Goal: Book appointment/travel/reservation

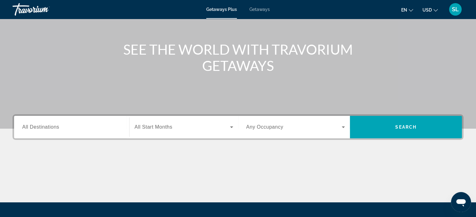
scroll to position [61, 0]
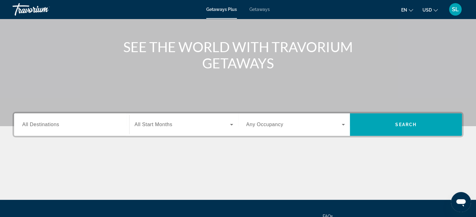
click at [48, 124] on span "All Destinations" at bounding box center [40, 124] width 37 height 5
click at [48, 124] on input "Destination All Destinations" at bounding box center [71, 125] width 99 height 8
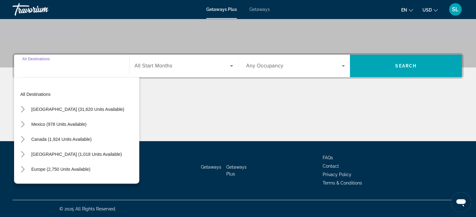
scroll to position [120, 0]
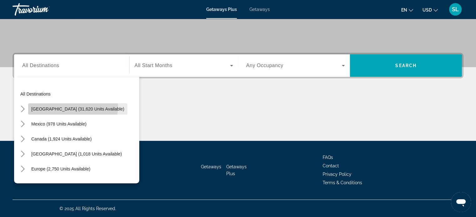
click at [73, 107] on span "[GEOGRAPHIC_DATA] (31,620 units available)" at bounding box center [77, 109] width 93 height 5
type input "**********"
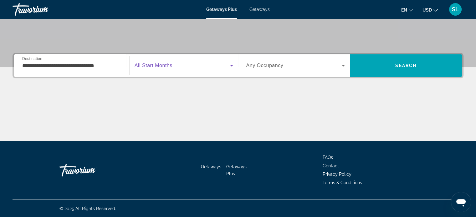
click at [230, 68] on icon "Search widget" at bounding box center [232, 66] width 8 height 8
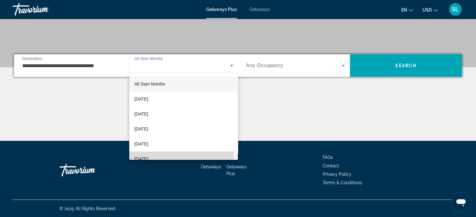
click at [148, 158] on span "[DATE]" at bounding box center [141, 159] width 14 height 8
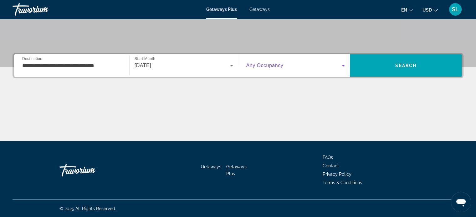
click at [341, 66] on icon "Search widget" at bounding box center [343, 66] width 8 height 8
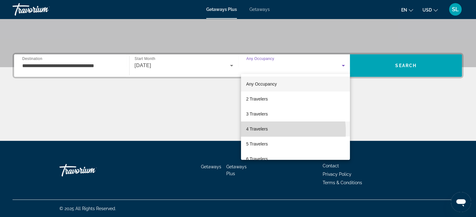
click at [266, 132] on span "4 Travelers" at bounding box center [257, 129] width 22 height 8
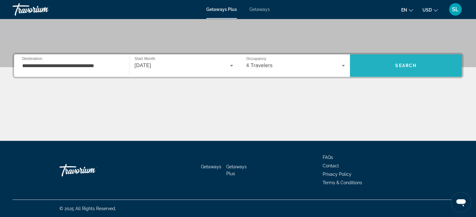
click at [406, 63] on span "Search" at bounding box center [405, 65] width 21 height 5
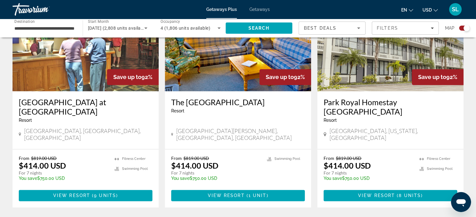
scroll to position [963, 0]
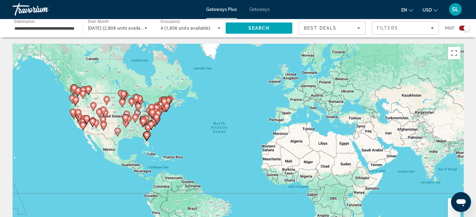
click at [147, 145] on div "To activate drag with keyboard, press Alt + Enter. Once in keyboard drag state,…" at bounding box center [238, 138] width 451 height 188
click at [147, 141] on gmp-advanced-marker "Main content" at bounding box center [147, 136] width 6 height 9
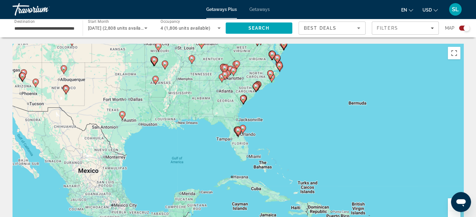
click at [239, 137] on gmp-advanced-marker "Main content" at bounding box center [238, 132] width 6 height 9
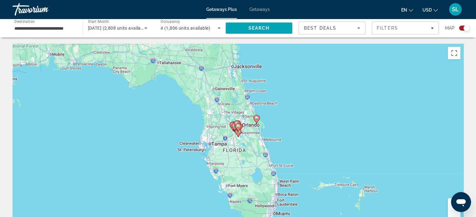
click at [239, 137] on gmp-advanced-marker "Main content" at bounding box center [238, 132] width 6 height 9
type input "**********"
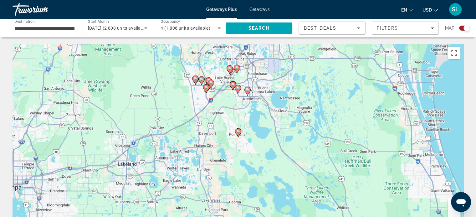
click at [223, 94] on div "To activate drag with keyboard, press Alt + Enter. Once in keyboard drag state,…" at bounding box center [238, 138] width 451 height 188
click at [233, 85] on image "Main content" at bounding box center [233, 85] width 4 height 4
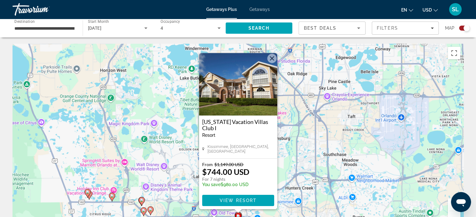
drag, startPoint x: 475, startPoint y: 30, endPoint x: 476, endPoint y: 43, distance: 13.5
click at [476, 43] on html "**********" at bounding box center [238, 108] width 476 height 217
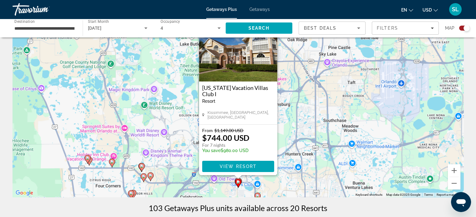
scroll to position [30, 0]
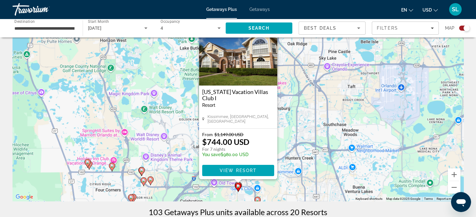
click at [269, 188] on div "To activate drag with keyboard, press Alt + Enter. Once in keyboard drag state,…" at bounding box center [238, 108] width 451 height 188
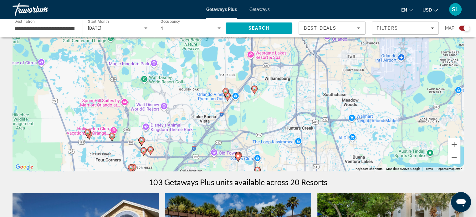
scroll to position [61, 0]
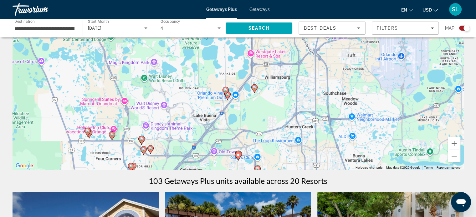
click at [159, 166] on div "To activate drag with keyboard, press Alt + Enter. Once in keyboard drag state,…" at bounding box center [238, 76] width 451 height 188
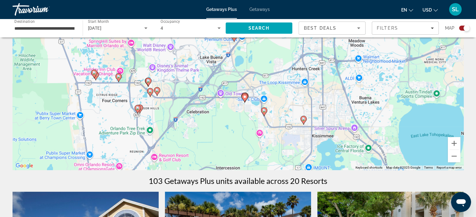
drag, startPoint x: 164, startPoint y: 147, endPoint x: 170, endPoint y: 88, distance: 59.5
click at [170, 88] on div "To activate drag with keyboard, press Alt + Enter. Once in keyboard drag state,…" at bounding box center [238, 76] width 451 height 188
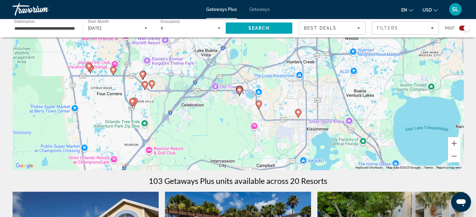
drag, startPoint x: 218, startPoint y: 130, endPoint x: 213, endPoint y: 122, distance: 9.4
click at [213, 122] on div "To activate drag with keyboard, press Alt + Enter. Once in keyboard drag state,…" at bounding box center [238, 76] width 451 height 188
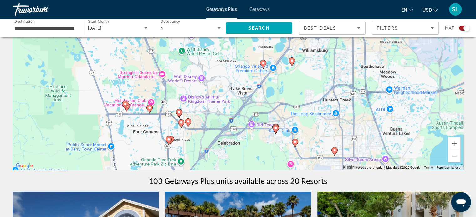
drag, startPoint x: 213, startPoint y: 122, endPoint x: 249, endPoint y: 162, distance: 53.5
click at [249, 162] on div "To activate drag with keyboard, press Alt + Enter. Once in keyboard drag state,…" at bounding box center [238, 76] width 451 height 188
click at [179, 112] on image "Main content" at bounding box center [179, 112] width 4 height 4
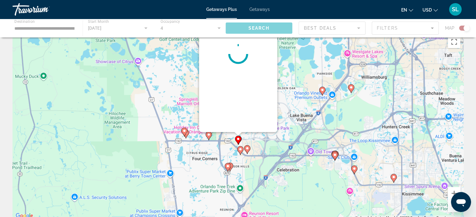
scroll to position [0, 0]
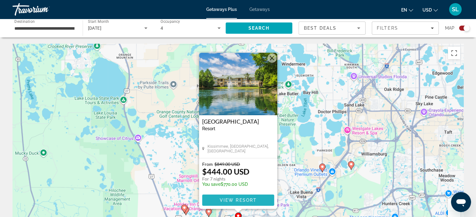
click at [227, 202] on span "View Resort" at bounding box center [237, 200] width 37 height 5
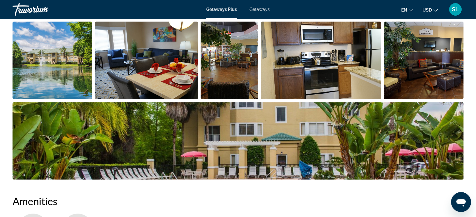
scroll to position [316, 0]
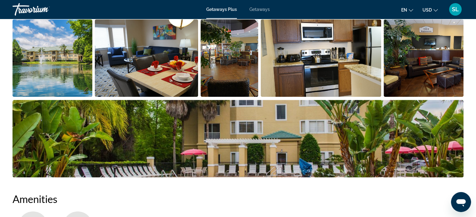
click at [283, 134] on img "Open full-screen image slider" at bounding box center [238, 139] width 451 height 78
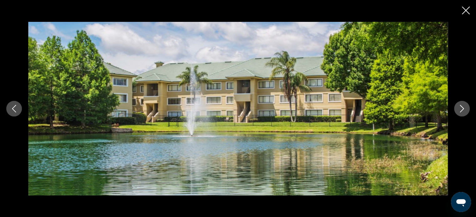
click at [464, 11] on icon "Close slideshow" at bounding box center [465, 11] width 8 height 8
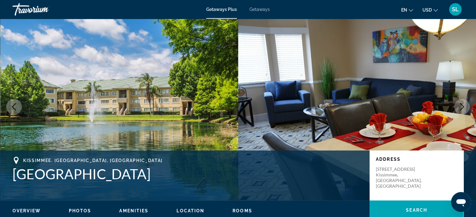
scroll to position [0, 0]
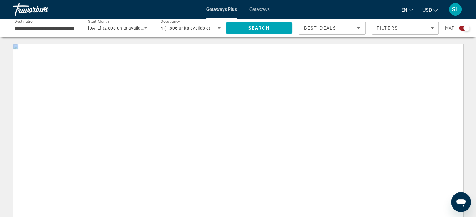
drag, startPoint x: 395, startPoint y: 99, endPoint x: 405, endPoint y: 47, distance: 53.5
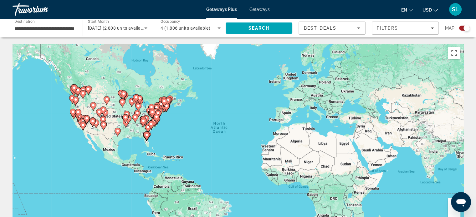
click at [146, 141] on div "To activate drag with keyboard, press Alt + Enter. Once in keyboard drag state,…" at bounding box center [238, 138] width 451 height 188
click at [145, 137] on icon "Main content" at bounding box center [147, 136] width 6 height 9
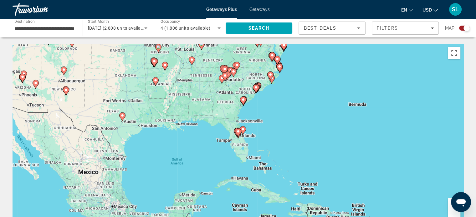
click at [243, 153] on div "To activate drag with keyboard, press Alt + Enter. Once in keyboard drag state,…" at bounding box center [238, 138] width 451 height 188
click at [238, 140] on div "To activate drag with keyboard, press Alt + Enter. Once in keyboard drag state,…" at bounding box center [238, 138] width 451 height 188
click at [238, 137] on gmp-advanced-marker "Main content" at bounding box center [238, 132] width 6 height 9
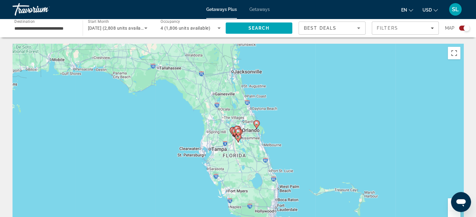
click at [238, 137] on gmp-advanced-marker "Main content" at bounding box center [238, 132] width 6 height 9
type input "**********"
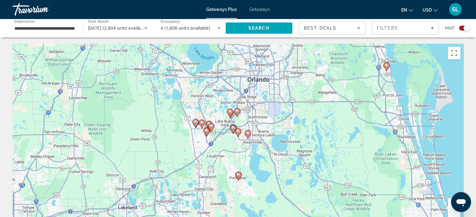
click at [226, 143] on div "To navigate, press the arrow keys. To activate drag with keyboard, press Alt + …" at bounding box center [238, 138] width 451 height 188
click at [231, 114] on icon "Main content" at bounding box center [230, 113] width 6 height 8
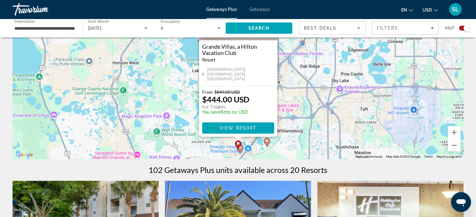
scroll to position [77, 0]
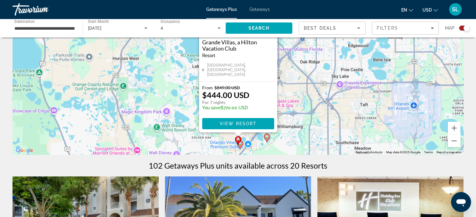
click at [237, 140] on image "Main content" at bounding box center [238, 140] width 4 height 4
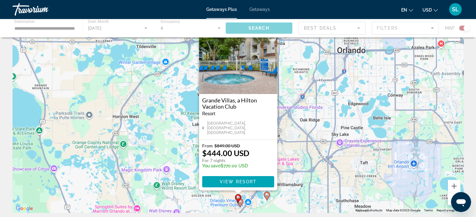
scroll to position [0, 0]
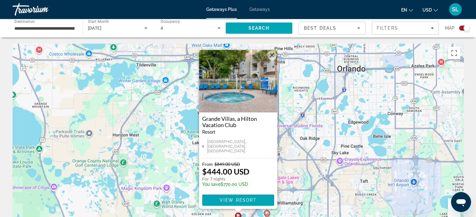
click at [266, 212] on image "Main content" at bounding box center [267, 214] width 4 height 4
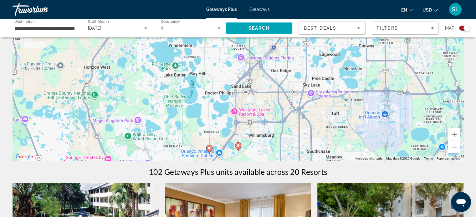
scroll to position [75, 0]
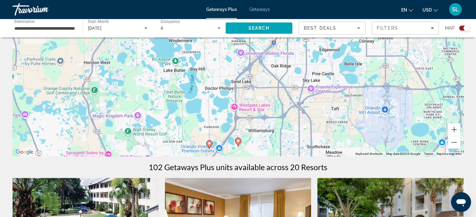
click at [298, 132] on div "To navigate, press the arrow keys. To activate drag with keyboard, press Alt + …" at bounding box center [238, 63] width 451 height 188
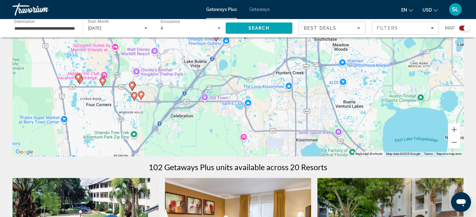
drag, startPoint x: 291, startPoint y: 139, endPoint x: 298, endPoint y: 30, distance: 108.4
click at [142, 95] on image "Main content" at bounding box center [141, 95] width 4 height 4
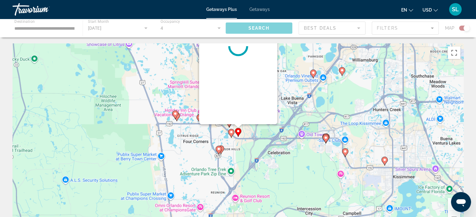
scroll to position [0, 0]
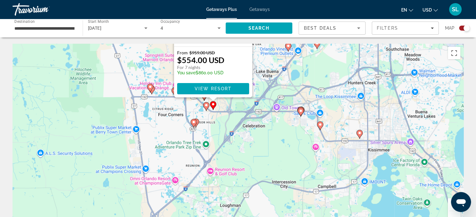
drag, startPoint x: 338, startPoint y: 181, endPoint x: 313, endPoint y: 67, distance: 116.8
click at [313, 67] on div "To activate drag with keyboard, press Alt + Enter. Once in keyboard drag state,…" at bounding box center [238, 138] width 451 height 188
click at [301, 111] on image "Main content" at bounding box center [301, 111] width 4 height 4
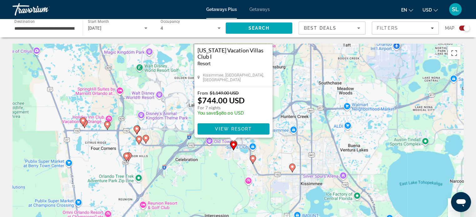
drag, startPoint x: 312, startPoint y: 139, endPoint x: 307, endPoint y: 66, distance: 73.6
click at [307, 66] on div "To activate drag with keyboard, press Alt + Enter. Once in keyboard drag state,…" at bounding box center [238, 138] width 451 height 188
click at [232, 145] on image "Main content" at bounding box center [233, 145] width 4 height 4
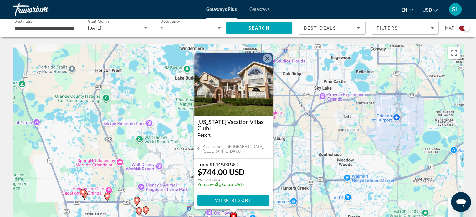
click at [234, 213] on div "Main content" at bounding box center [233, 211] width 8 height 4
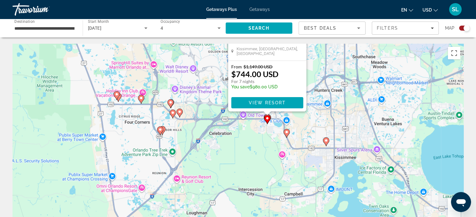
drag, startPoint x: 255, startPoint y: 215, endPoint x: 291, endPoint y: 111, distance: 110.2
click at [291, 111] on div "To activate drag with keyboard, press Alt + Enter. Once in keyboard drag state,…" at bounding box center [238, 138] width 451 height 188
click at [286, 135] on icon "Main content" at bounding box center [286, 133] width 6 height 8
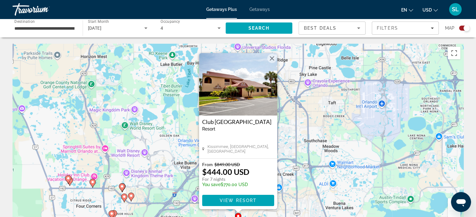
click at [284, 141] on div "To navigate, press the arrow keys. To activate drag with keyboard, press Alt + …" at bounding box center [238, 138] width 451 height 188
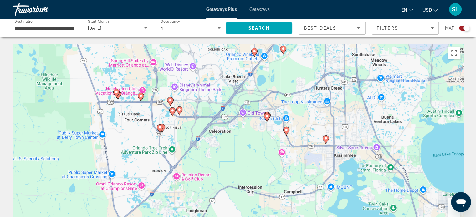
drag, startPoint x: 245, startPoint y: 107, endPoint x: 293, endPoint y: 27, distance: 92.9
click at [253, 50] on image "Main content" at bounding box center [254, 51] width 4 height 4
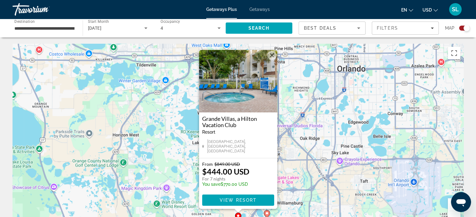
click at [282, 95] on div "To activate drag with keyboard, press Alt + Enter. Once in keyboard drag state,…" at bounding box center [238, 138] width 451 height 188
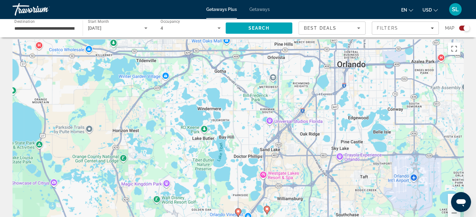
scroll to position [5, 0]
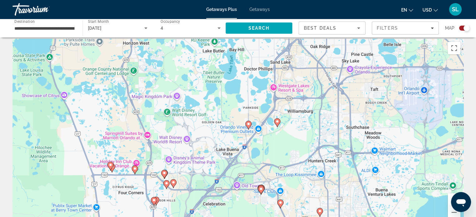
drag, startPoint x: 245, startPoint y: 74, endPoint x: 255, endPoint y: -7, distance: 80.9
click at [255, 0] on html "**********" at bounding box center [238, 103] width 476 height 217
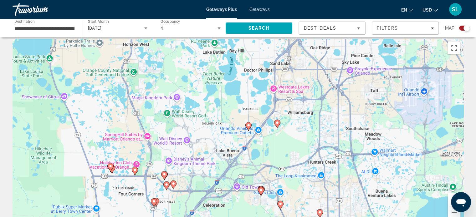
click at [275, 125] on icon "Main content" at bounding box center [277, 124] width 6 height 8
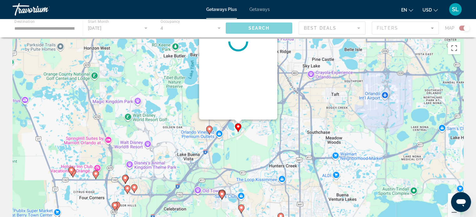
scroll to position [0, 0]
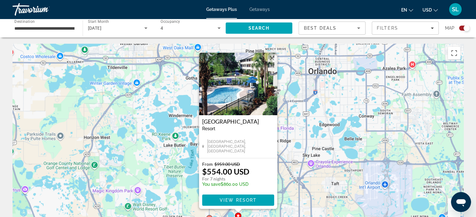
click at [314, 185] on div "To activate drag with keyboard, press Alt + Enter. Once in keyboard drag state,…" at bounding box center [238, 138] width 451 height 188
